Goal: Information Seeking & Learning: Learn about a topic

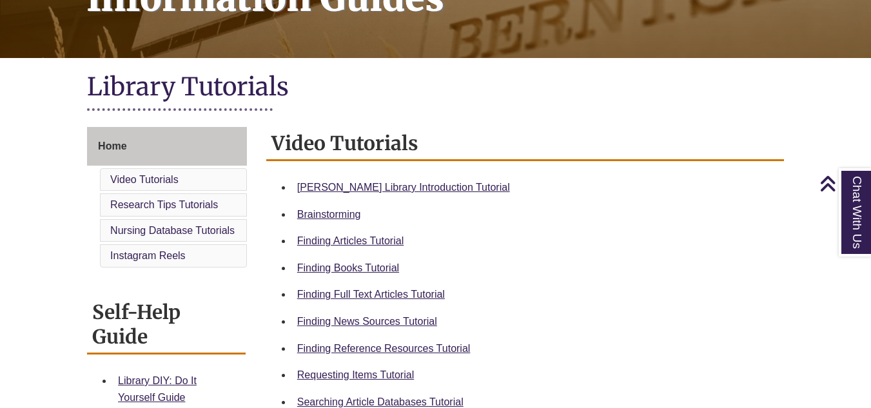
scroll to position [258, 0]
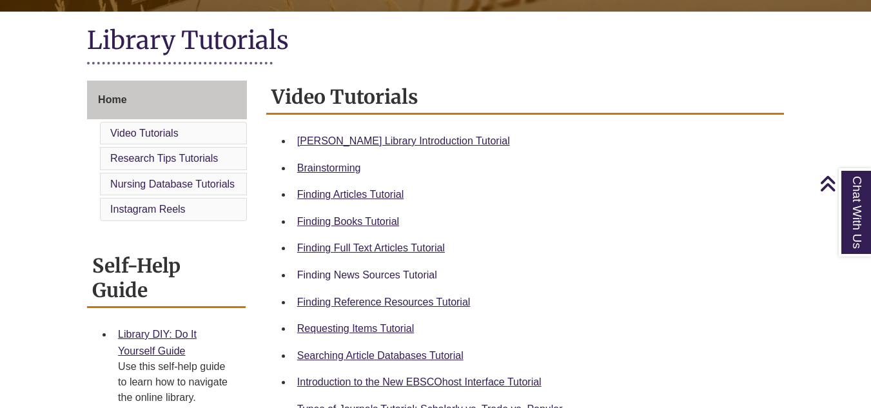
scroll to position [322, 0]
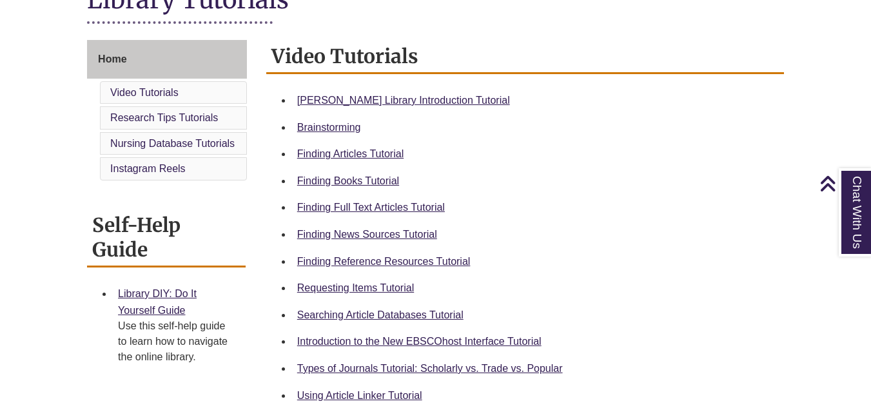
drag, startPoint x: 345, startPoint y: 186, endPoint x: 692, endPoint y: 126, distance: 351.9
click at [701, 125] on ul "[PERSON_NAME] Library Introduction Tutorial Brainstorming Finding Articles Tuto…" at bounding box center [524, 248] width 507 height 322
click at [688, 128] on div "Brainstorming" at bounding box center [535, 127] width 476 height 17
click at [495, 181] on div "Finding Books Tutorial" at bounding box center [535, 181] width 476 height 17
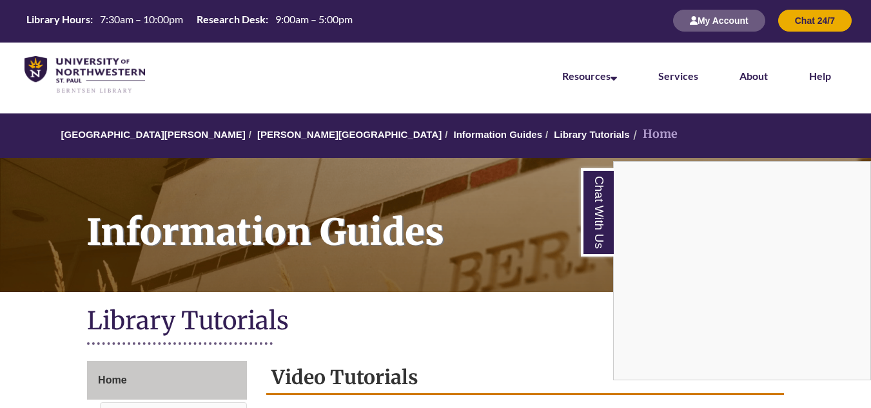
scroll to position [0, 0]
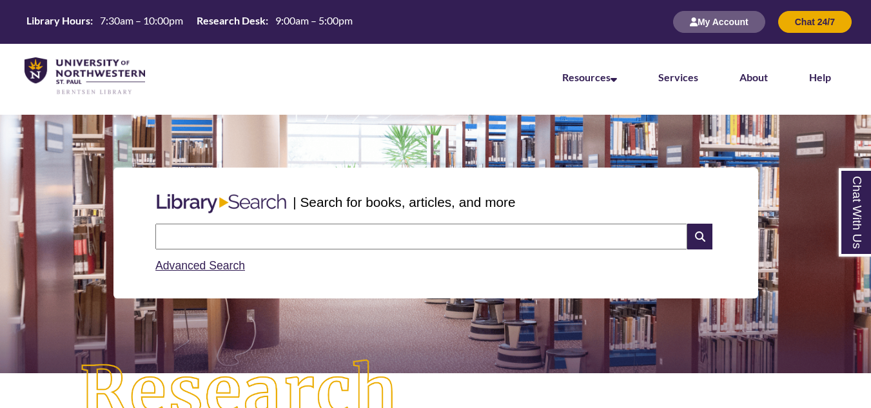
drag, startPoint x: 515, startPoint y: 242, endPoint x: 512, endPoint y: 235, distance: 8.2
click at [514, 238] on input "text" at bounding box center [421, 237] width 532 height 26
drag, startPoint x: 222, startPoint y: 299, endPoint x: 197, endPoint y: 76, distance: 224.4
click at [195, 77] on nav "Resources Find Resources Library Search Databases & Articles Interlibrary Loan …" at bounding box center [435, 76] width 871 height 64
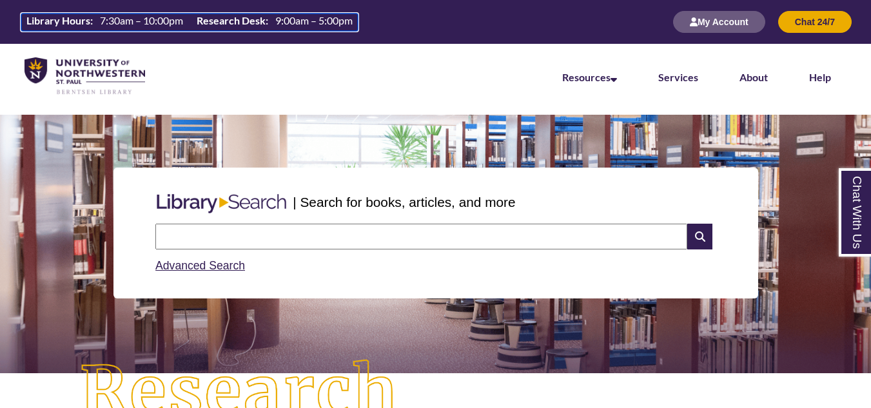
drag, startPoint x: 206, startPoint y: 24, endPoint x: 245, endPoint y: 82, distance: 69.5
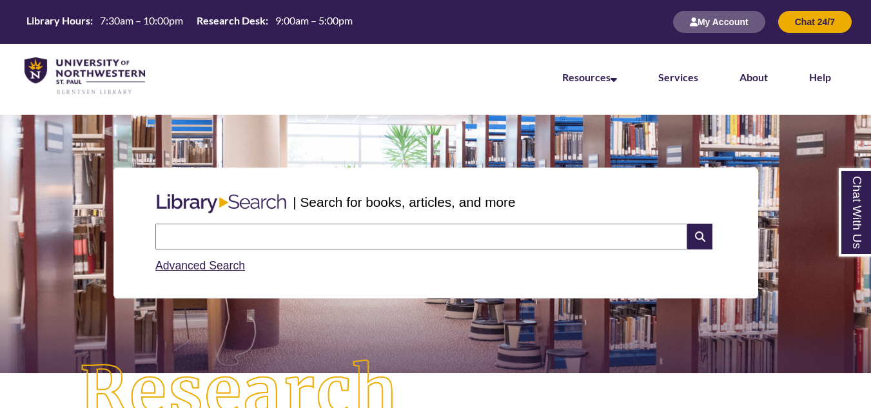
drag, startPoint x: 245, startPoint y: 82, endPoint x: 324, endPoint y: 75, distance: 79.0
click at [324, 75] on nav "Resources Find Resources Library Search Databases & Articles Interlibrary Loan …" at bounding box center [435, 76] width 871 height 64
click at [280, 240] on input "text" at bounding box center [421, 237] width 532 height 26
type input "**********"
click at [701, 237] on icon at bounding box center [699, 237] width 24 height 26
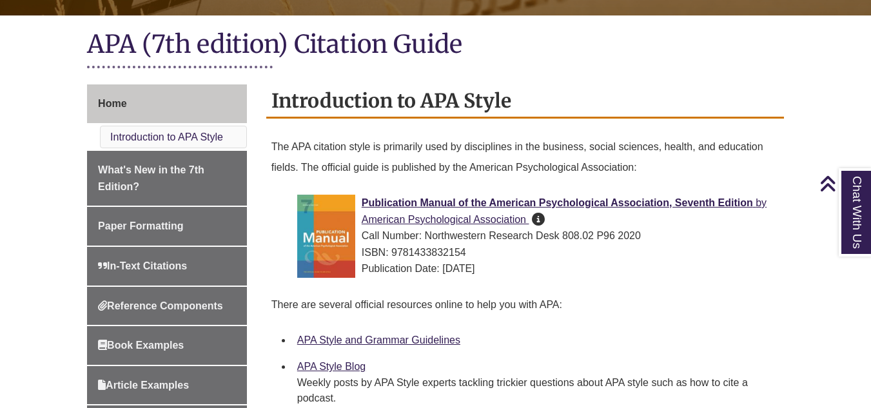
scroll to position [258, 0]
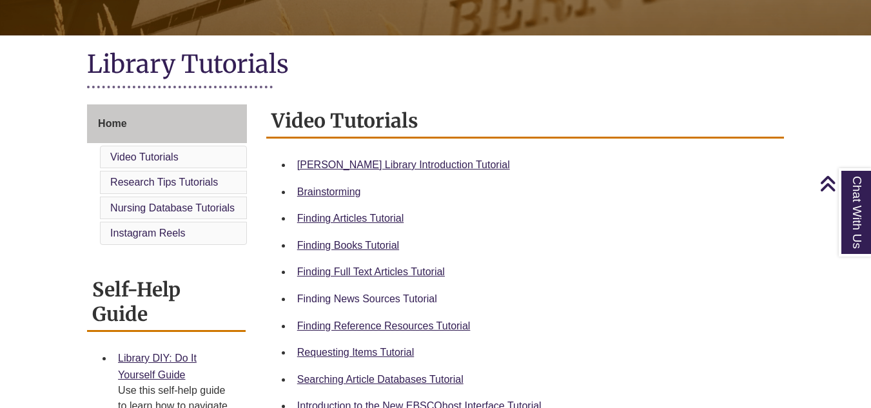
scroll to position [322, 0]
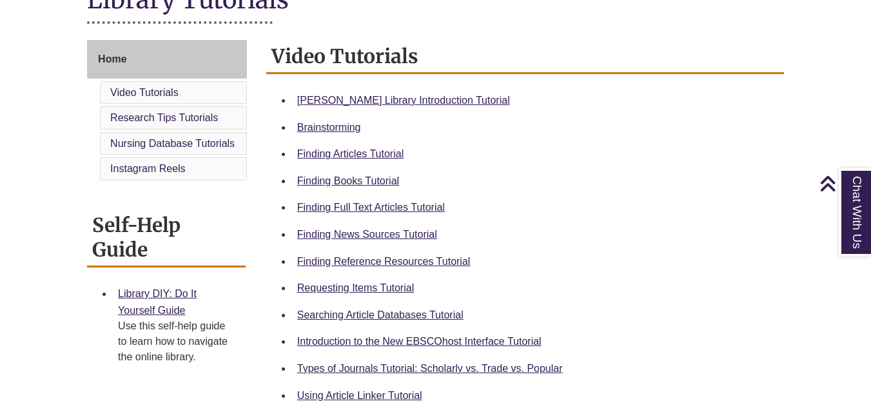
click at [320, 294] on div "Requesting Items Tutorial" at bounding box center [535, 288] width 476 height 17
click at [319, 282] on link "Requesting Items Tutorial" at bounding box center [355, 287] width 117 height 11
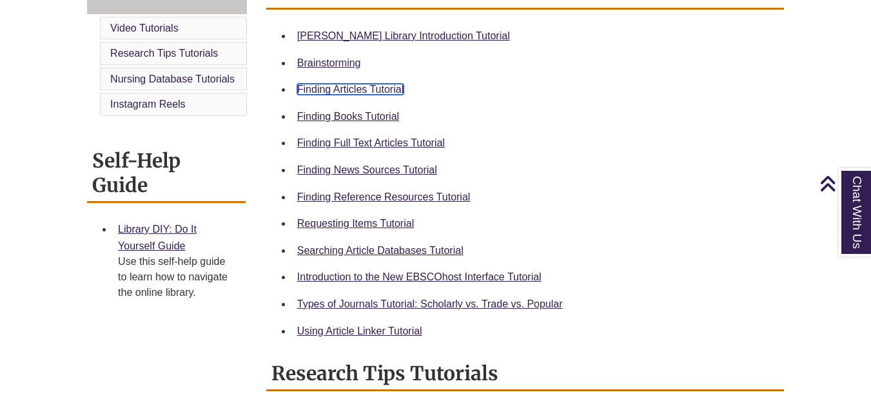
scroll to position [129, 0]
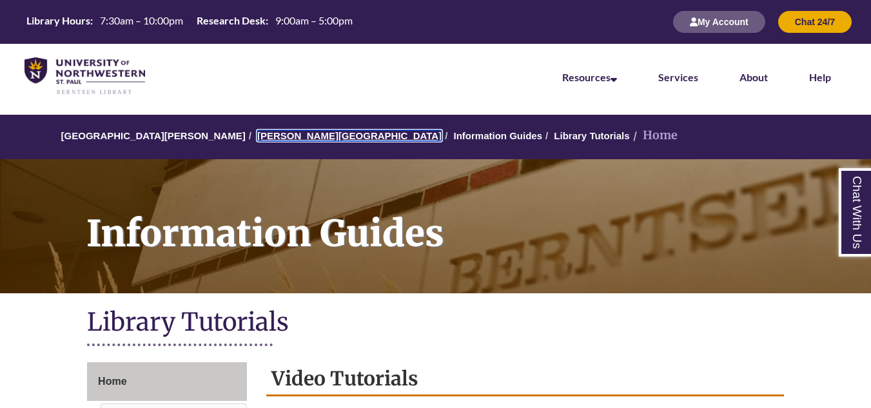
click at [317, 133] on link "[PERSON_NAME][GEOGRAPHIC_DATA]" at bounding box center [349, 135] width 184 height 11
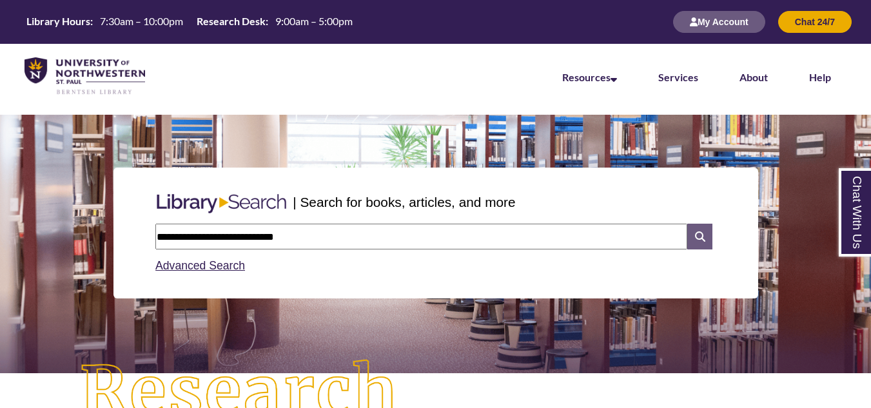
type input "**********"
click at [706, 240] on icon at bounding box center [699, 237] width 24 height 26
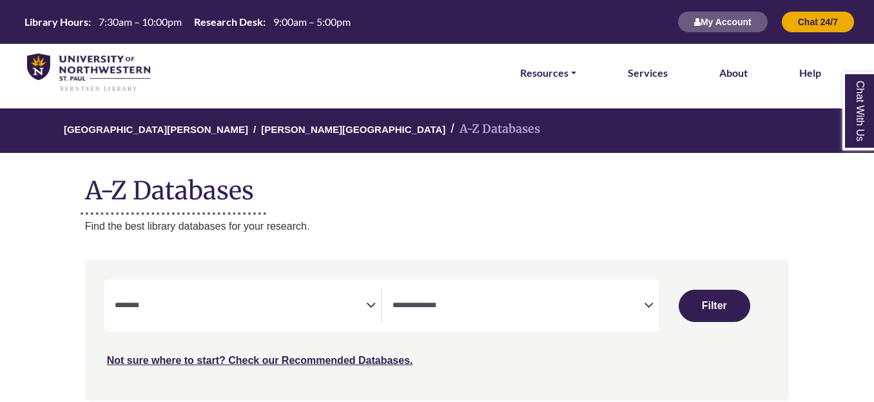
select select "Database Subject Filter"
select select "Database Types Filter"
click at [362, 302] on textarea "Search" at bounding box center [240, 306] width 251 height 10
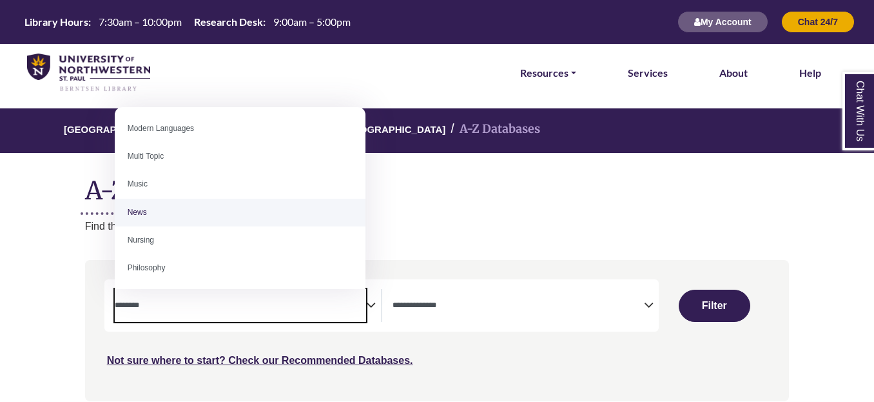
scroll to position [1147, 0]
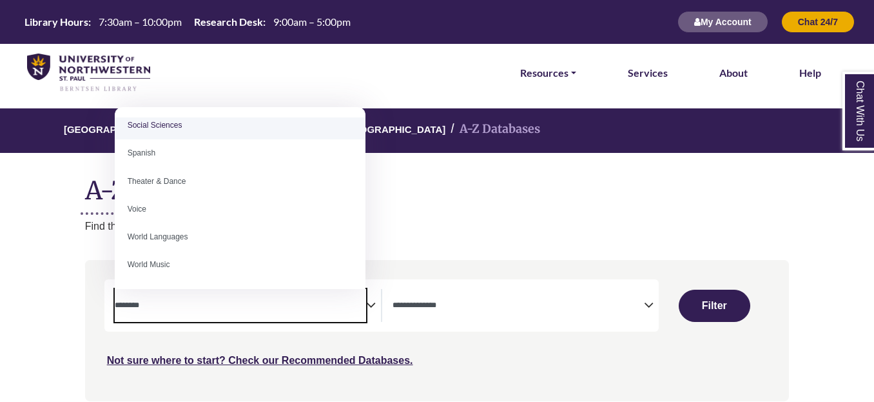
click at [166, 112] on span "Archeology Art Bible & Theology Biology Business Careers Children's Literature …" at bounding box center [240, 198] width 251 height 182
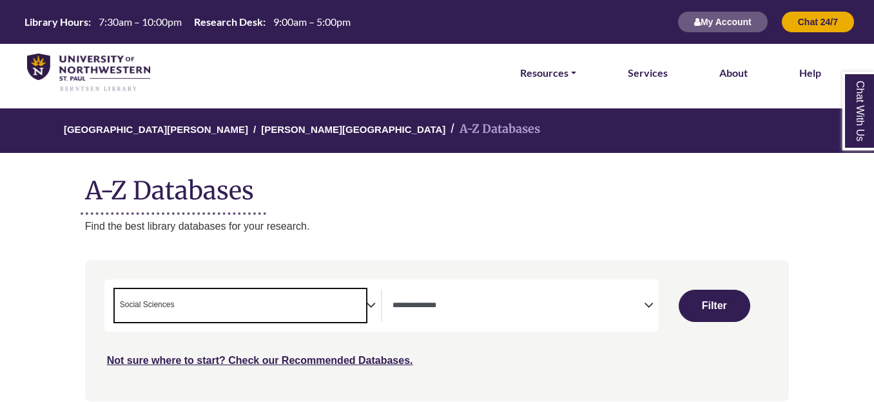
scroll to position [507, 0]
click at [362, 304] on span "× Social Sciences" at bounding box center [240, 305] width 251 height 33
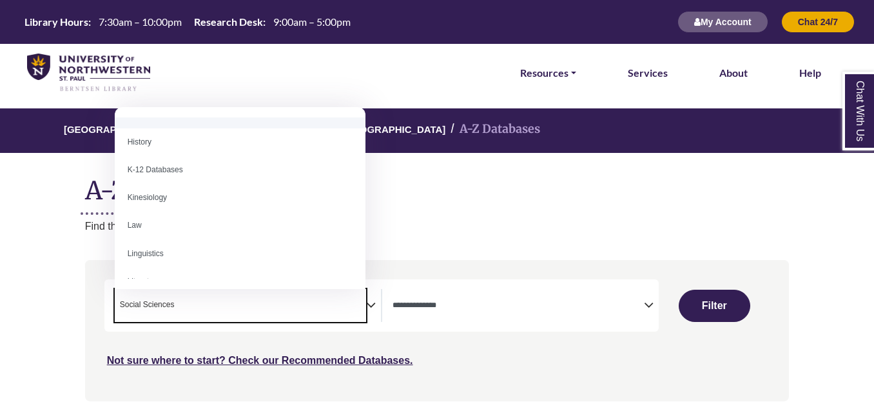
scroll to position [645, 0]
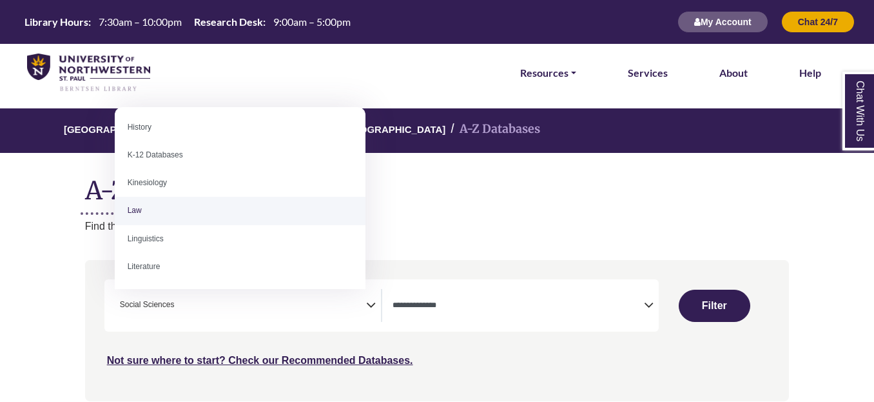
select select "******"
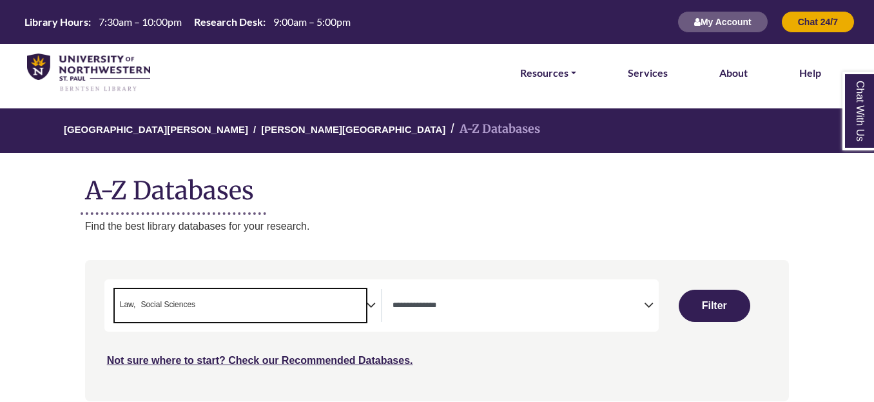
click at [366, 302] on icon "Search filters" at bounding box center [371, 302] width 10 height 19
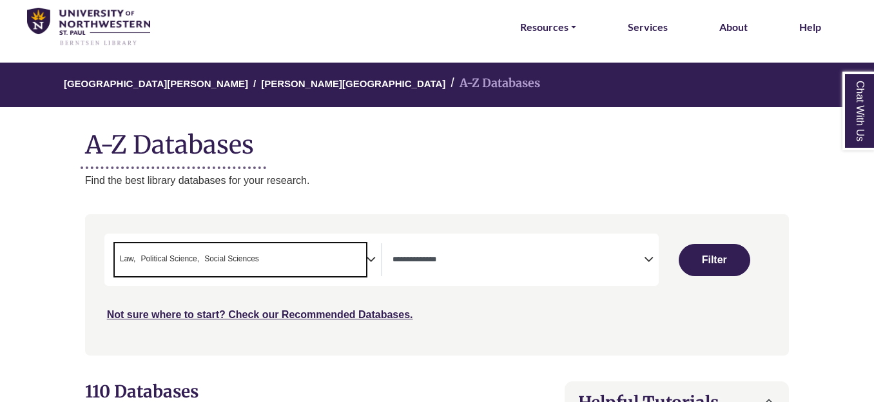
scroll to position [129, 0]
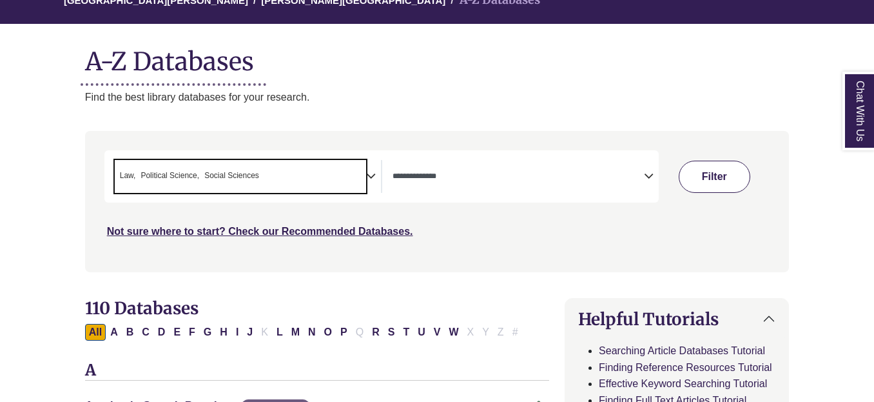
click at [703, 170] on button "Filter" at bounding box center [715, 176] width 72 height 32
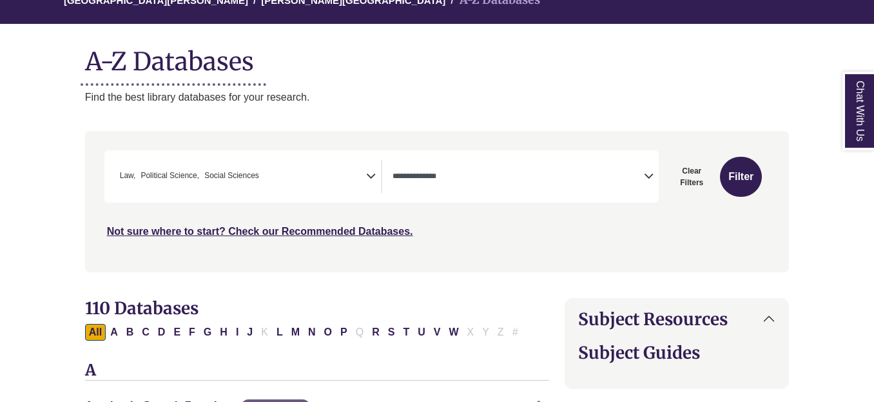
select select "Database Types Filter"
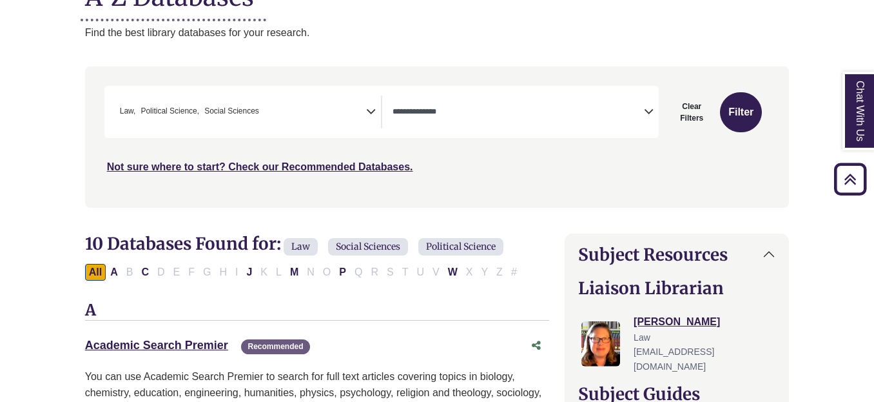
scroll to position [129, 0]
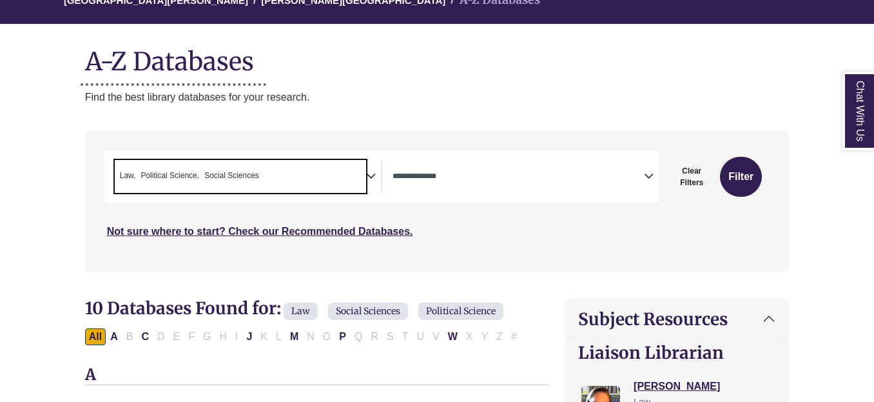
drag, startPoint x: 119, startPoint y: 177, endPoint x: 264, endPoint y: 176, distance: 145.0
click at [264, 176] on span "× Law × Political Science × Social Sciences" at bounding box center [240, 176] width 251 height 33
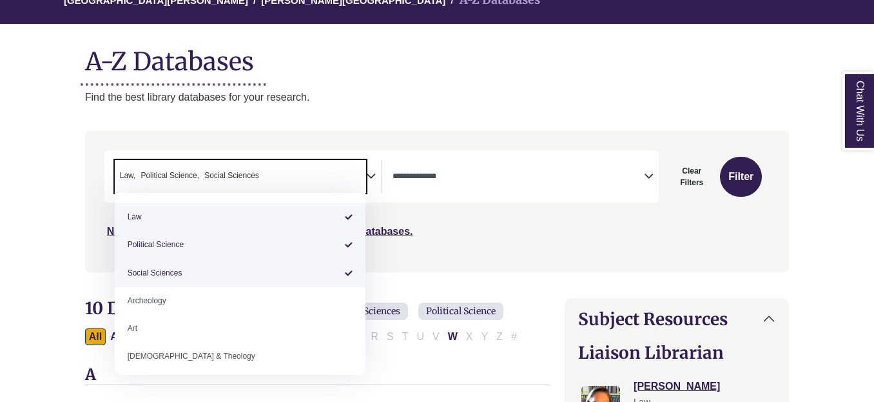
drag, startPoint x: 263, startPoint y: 175, endPoint x: 208, endPoint y: 171, distance: 54.9
click at [208, 171] on span "× Law × Political Science × Social Sciences" at bounding box center [240, 176] width 251 height 33
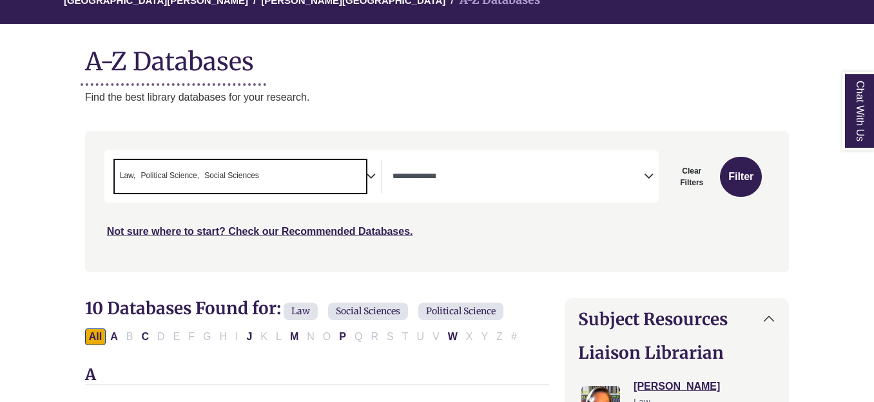
drag, startPoint x: 250, startPoint y: 175, endPoint x: 199, endPoint y: 176, distance: 50.9
click at [200, 176] on li "× Social Sciences" at bounding box center [229, 176] width 60 height 12
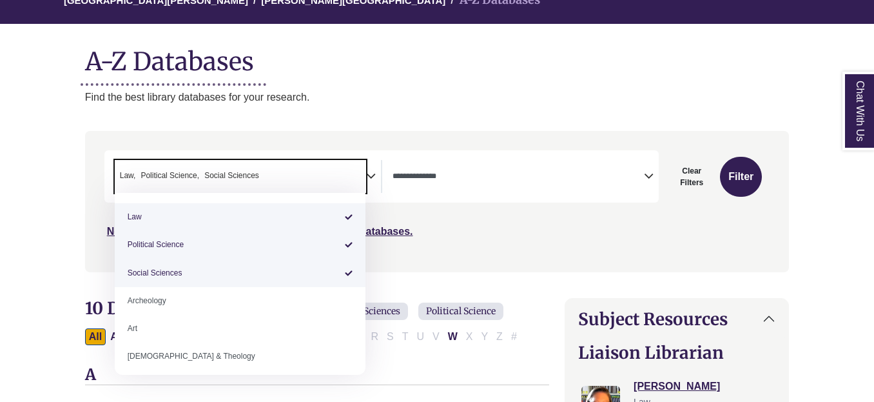
drag, startPoint x: 126, startPoint y: 172, endPoint x: 140, endPoint y: 172, distance: 14.2
click at [140, 172] on ul "× Law × Political Science × Social Sciences" at bounding box center [188, 174] width 147 height 11
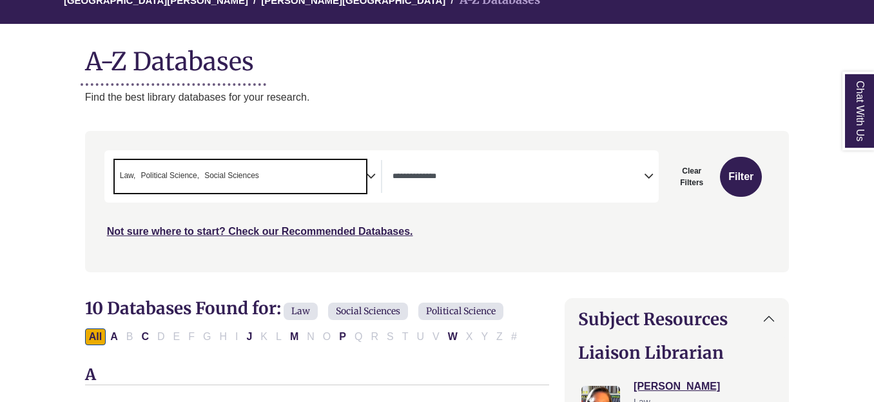
click at [246, 177] on span "Social Sciences" at bounding box center [231, 176] width 55 height 12
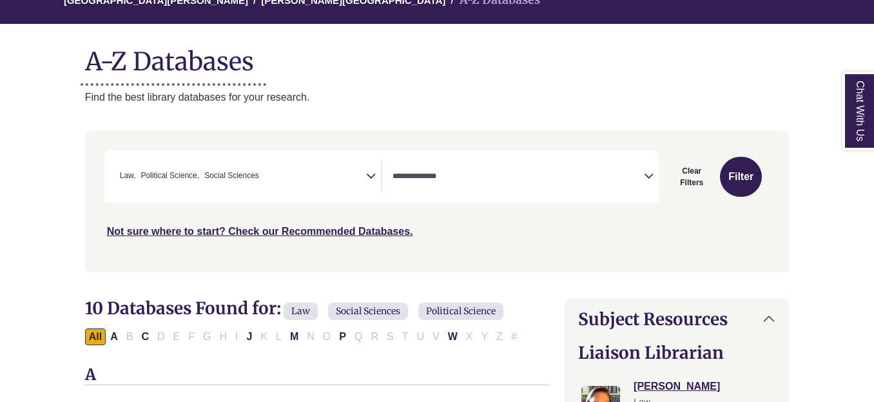
drag, startPoint x: 62, startPoint y: 168, endPoint x: 387, endPoint y: 173, distance: 325.5
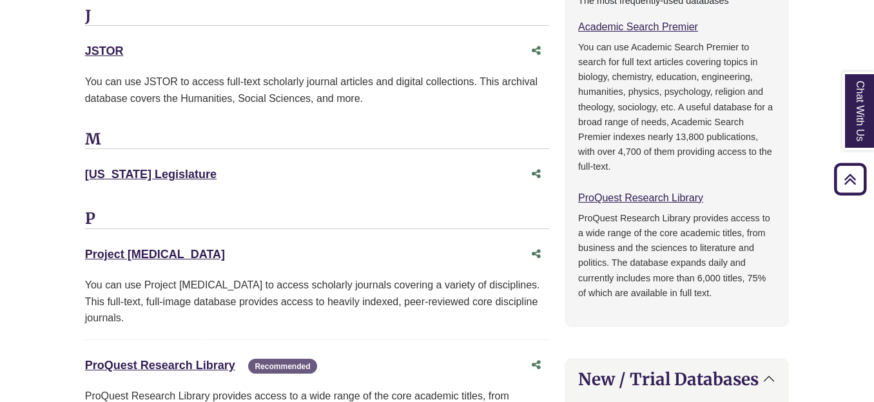
scroll to position [1225, 0]
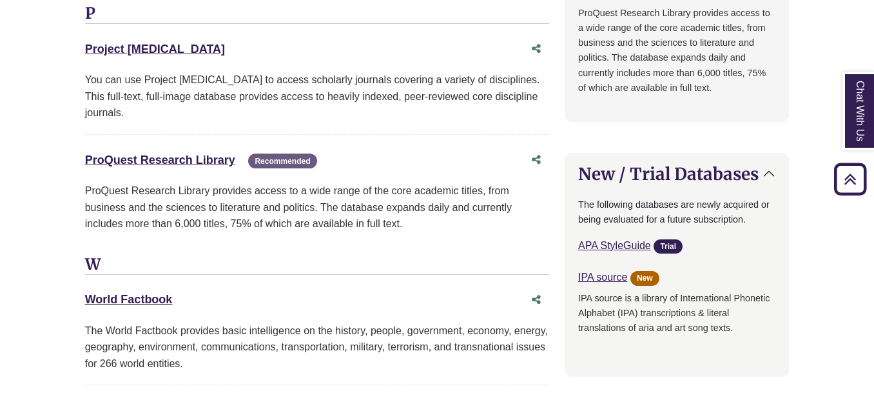
drag, startPoint x: 74, startPoint y: 141, endPoint x: 235, endPoint y: 137, distance: 161.2
copy link "ProQuest Research Library"
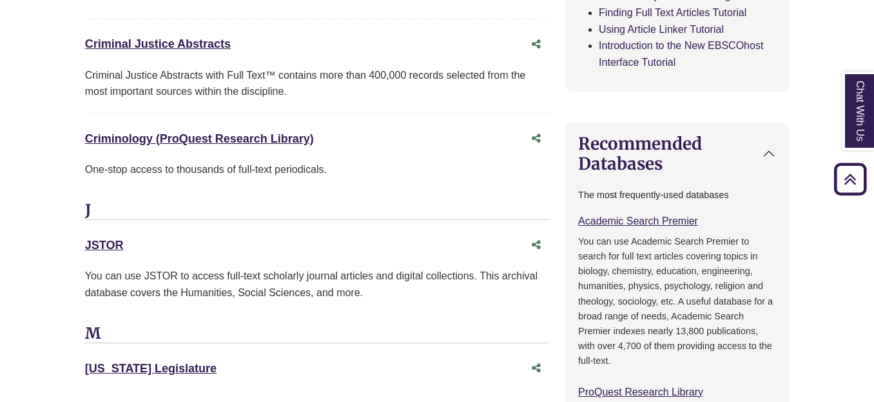
scroll to position [838, 0]
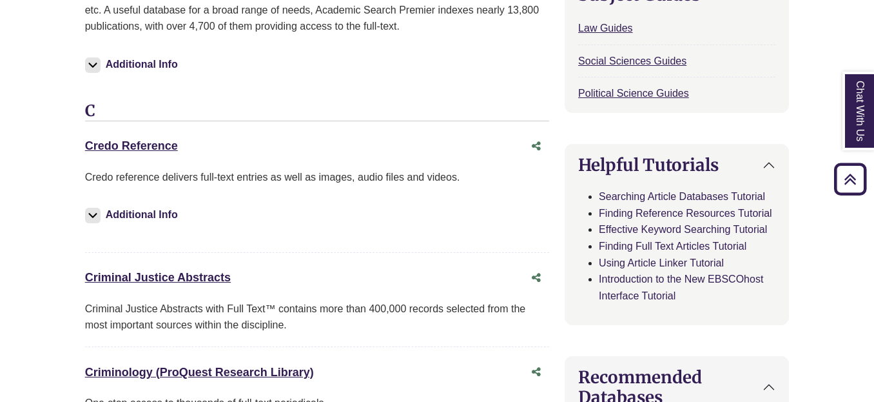
scroll to position [516, 0]
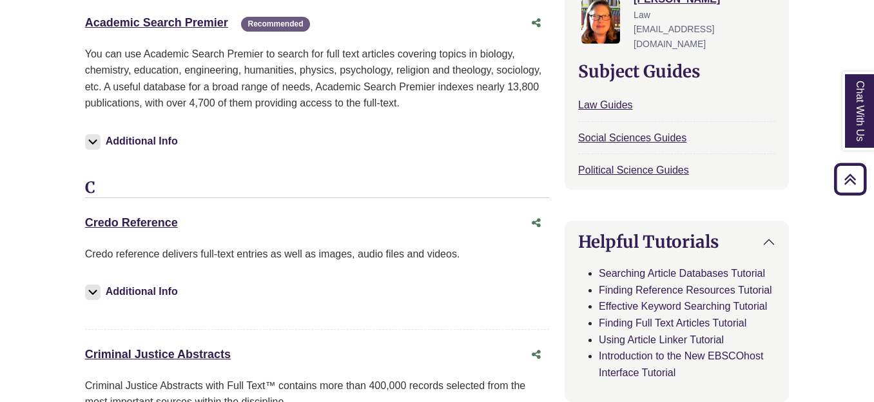
drag, startPoint x: 112, startPoint y: 225, endPoint x: 200, endPoint y: 222, distance: 87.7
copy link "Credo Reference"
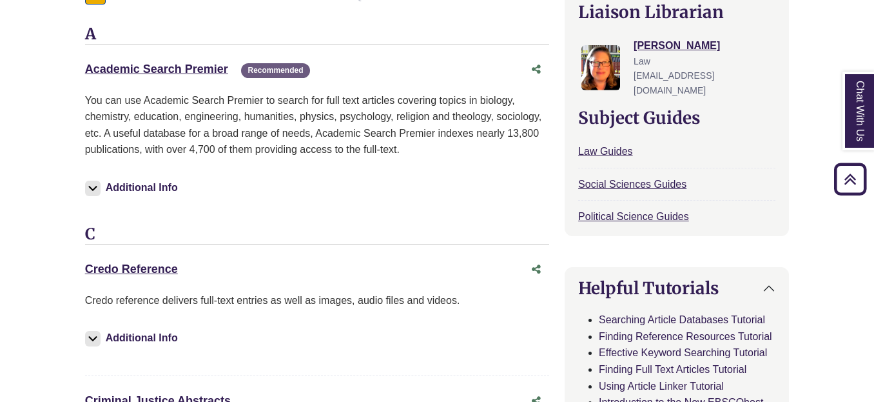
scroll to position [451, 0]
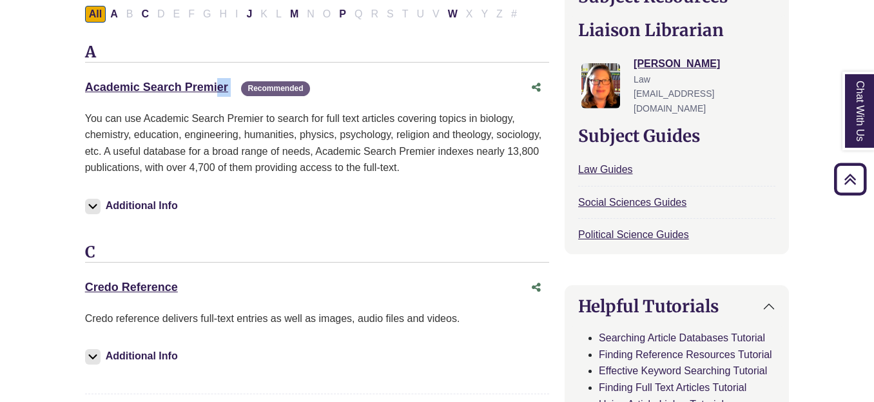
drag, startPoint x: 71, startPoint y: 82, endPoint x: 240, endPoint y: 77, distance: 168.9
copy div "Academic Search Premier This link opens in a new window"
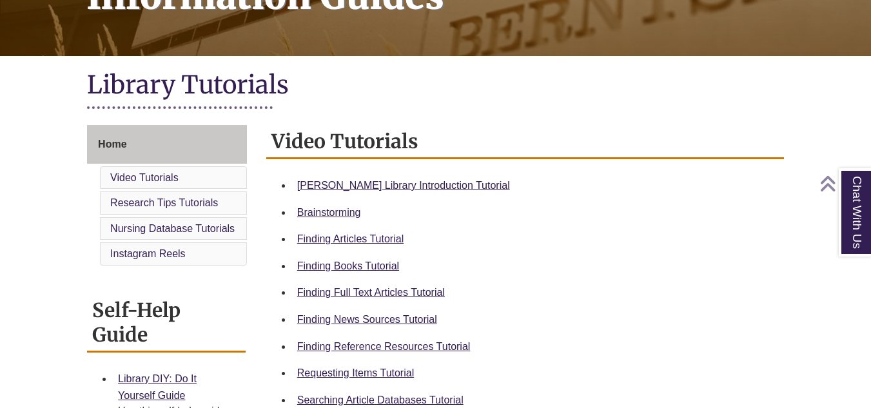
scroll to position [258, 0]
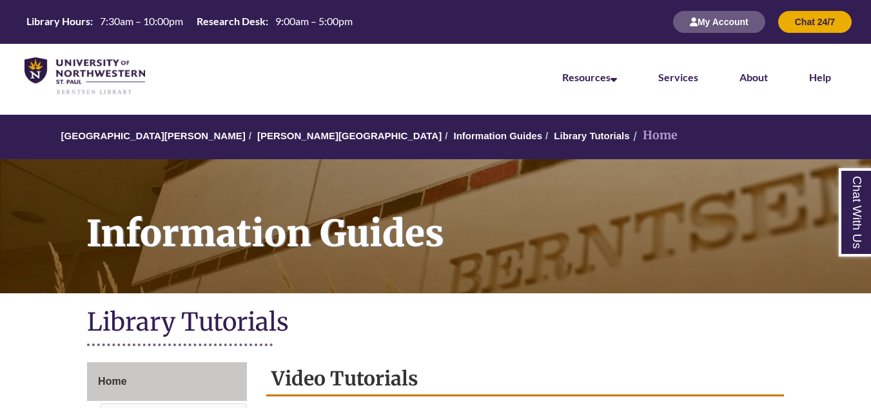
click at [289, 127] on ol "University of Northwestern - St. Paul Berntsen Library Information Guides Libra…" at bounding box center [435, 137] width 871 height 44
click at [293, 140] on link "[PERSON_NAME][GEOGRAPHIC_DATA]" at bounding box center [349, 135] width 184 height 11
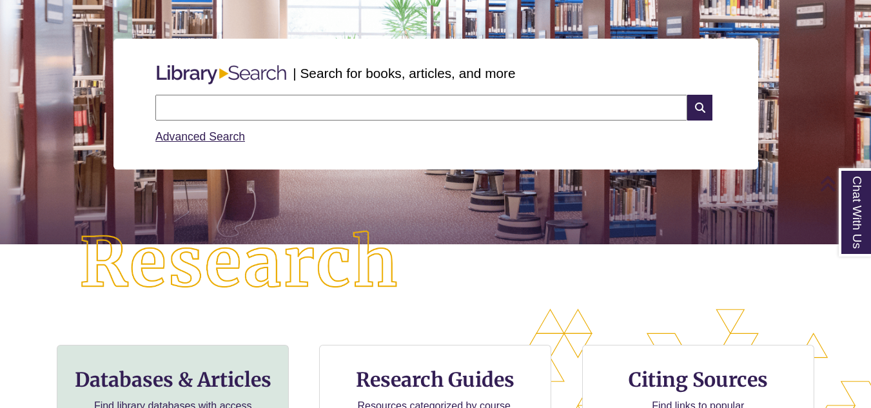
scroll to position [258, 0]
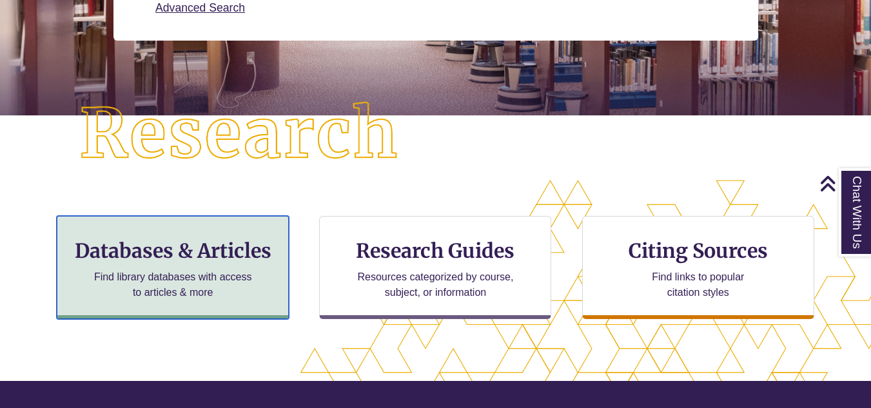
click at [223, 247] on h3 "Databases & Articles" at bounding box center [173, 250] width 210 height 24
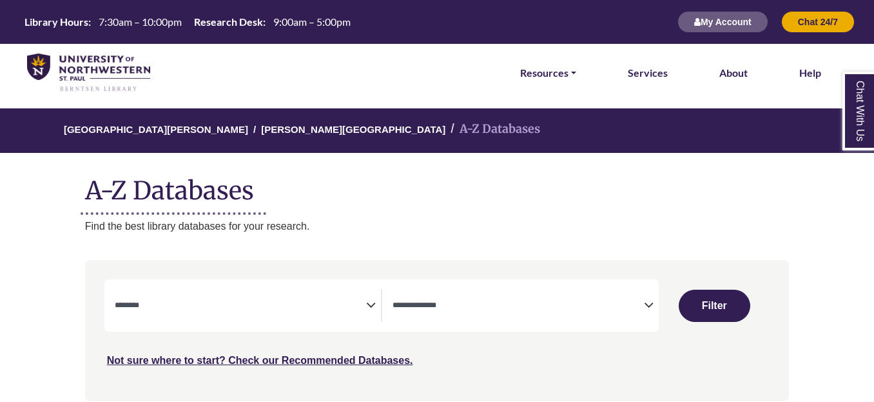
select select "Database Subject Filter"
select select "Database Types Filter"
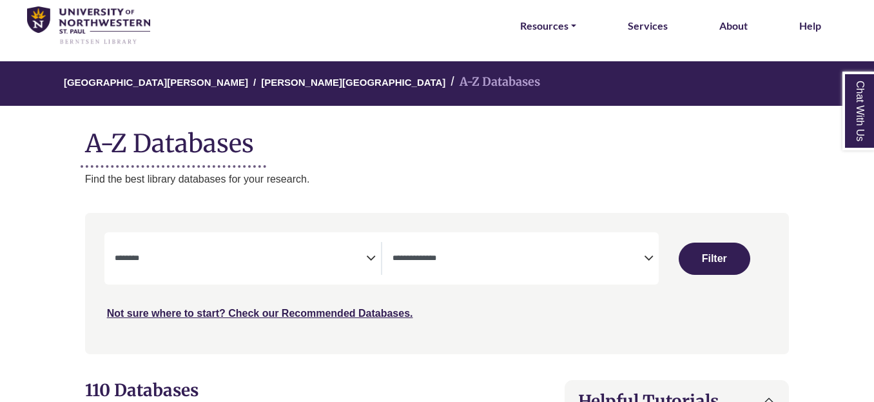
scroll to position [258, 0]
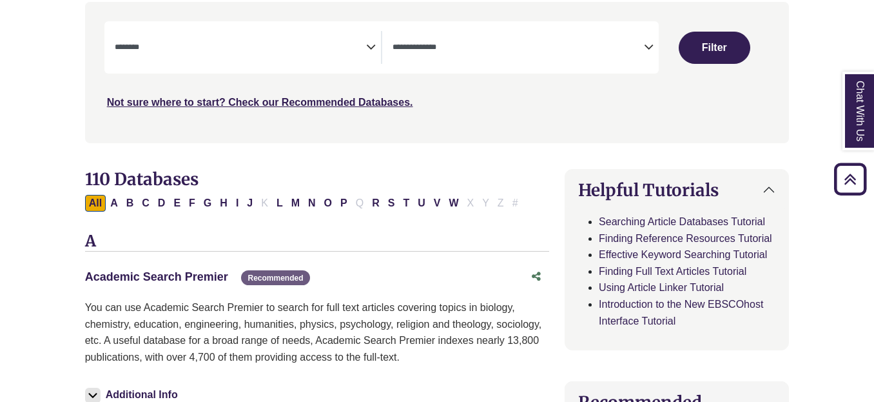
click at [180, 276] on link "Academic Search Premier This link opens in a new window" at bounding box center [156, 276] width 143 height 13
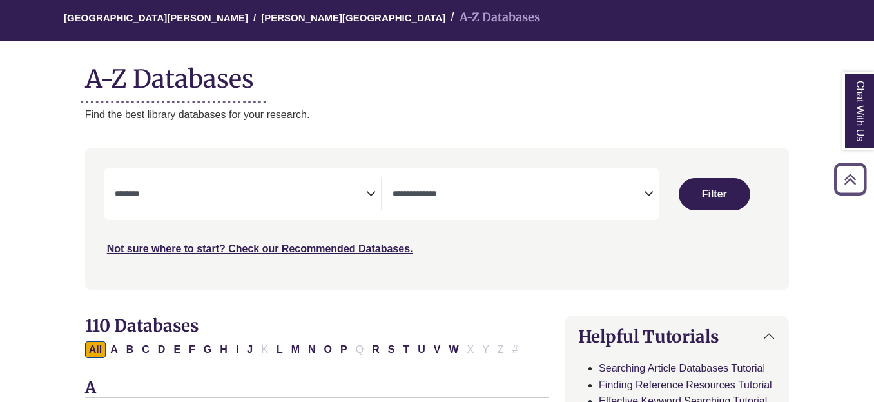
scroll to position [0, 0]
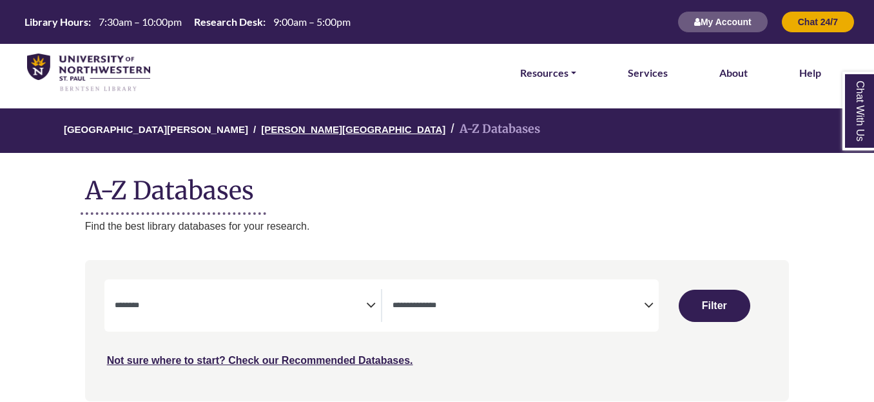
click at [281, 128] on link "[PERSON_NAME][GEOGRAPHIC_DATA]" at bounding box center [353, 128] width 184 height 13
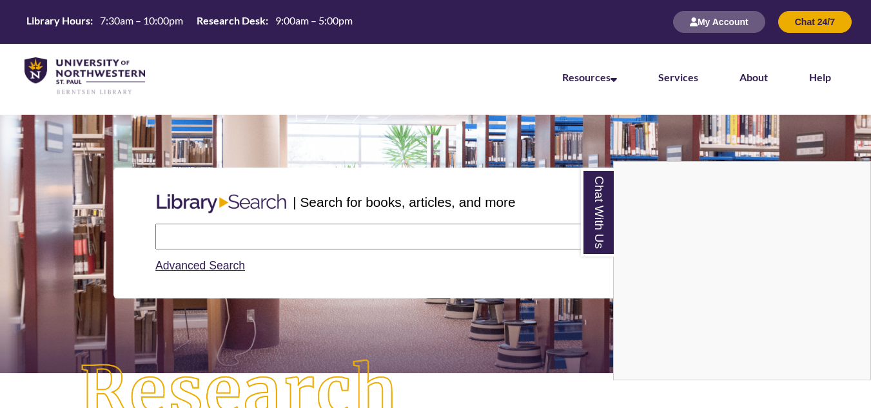
drag, startPoint x: 364, startPoint y: 235, endPoint x: 377, endPoint y: 237, distance: 13.6
click at [364, 237] on div "Chat With Us" at bounding box center [435, 204] width 871 height 408
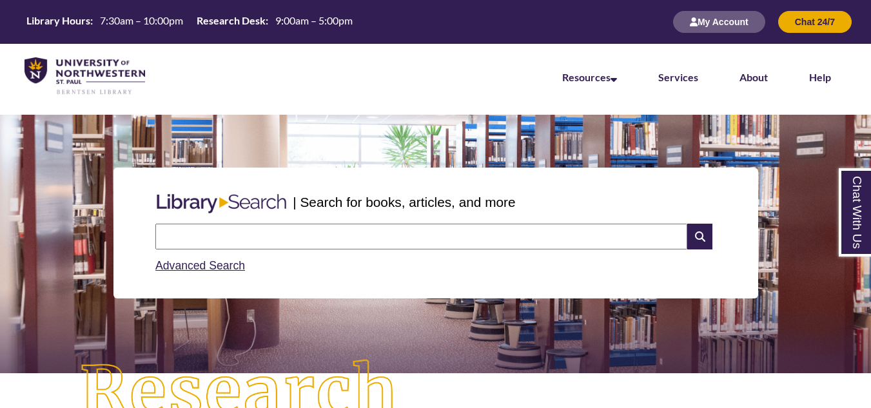
click at [378, 237] on input "text" at bounding box center [421, 237] width 532 height 26
type input "**********"
click at [690, 239] on icon at bounding box center [699, 237] width 24 height 26
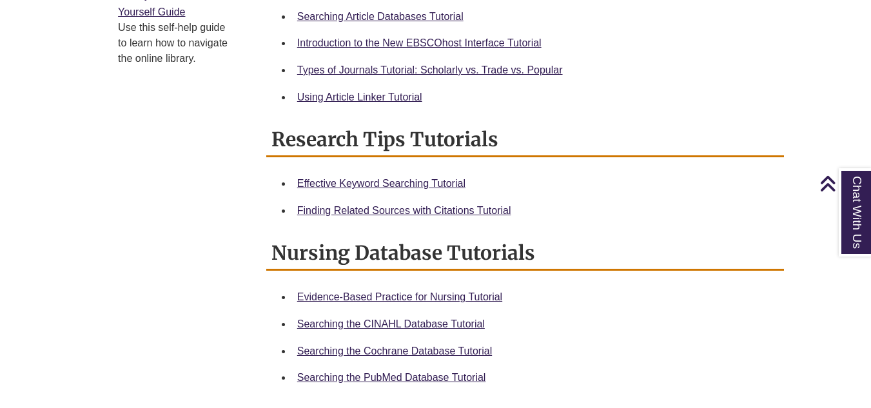
scroll to position [488, 0]
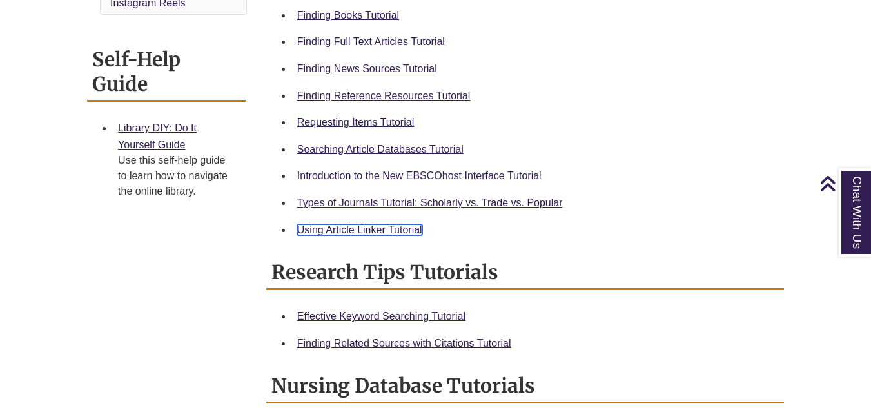
click at [393, 233] on link "Using Article Linker Tutorial" at bounding box center [359, 229] width 125 height 11
